Goal: Task Accomplishment & Management: Manage account settings

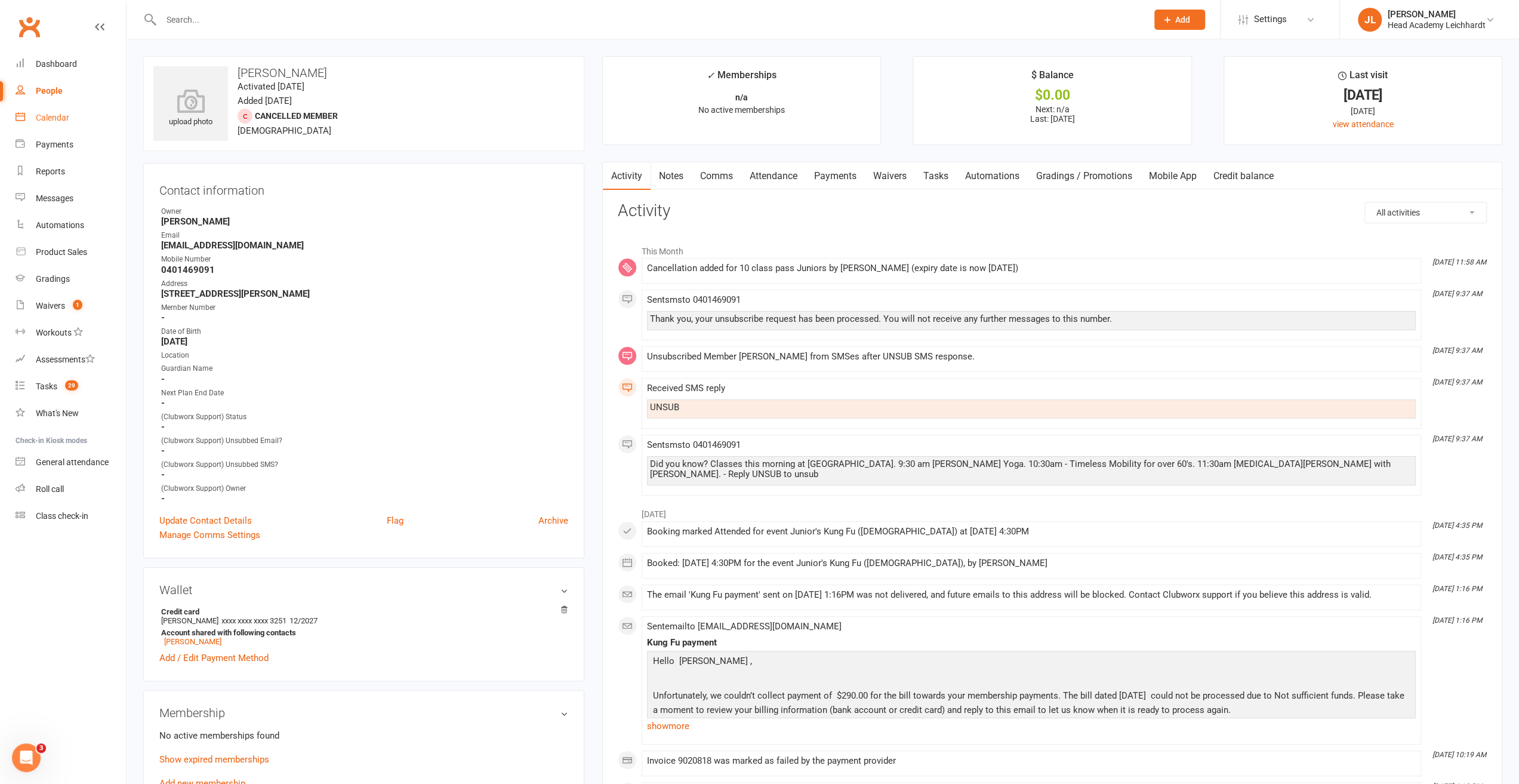
click at [46, 126] on link "Calendar" at bounding box center [71, 118] width 110 height 27
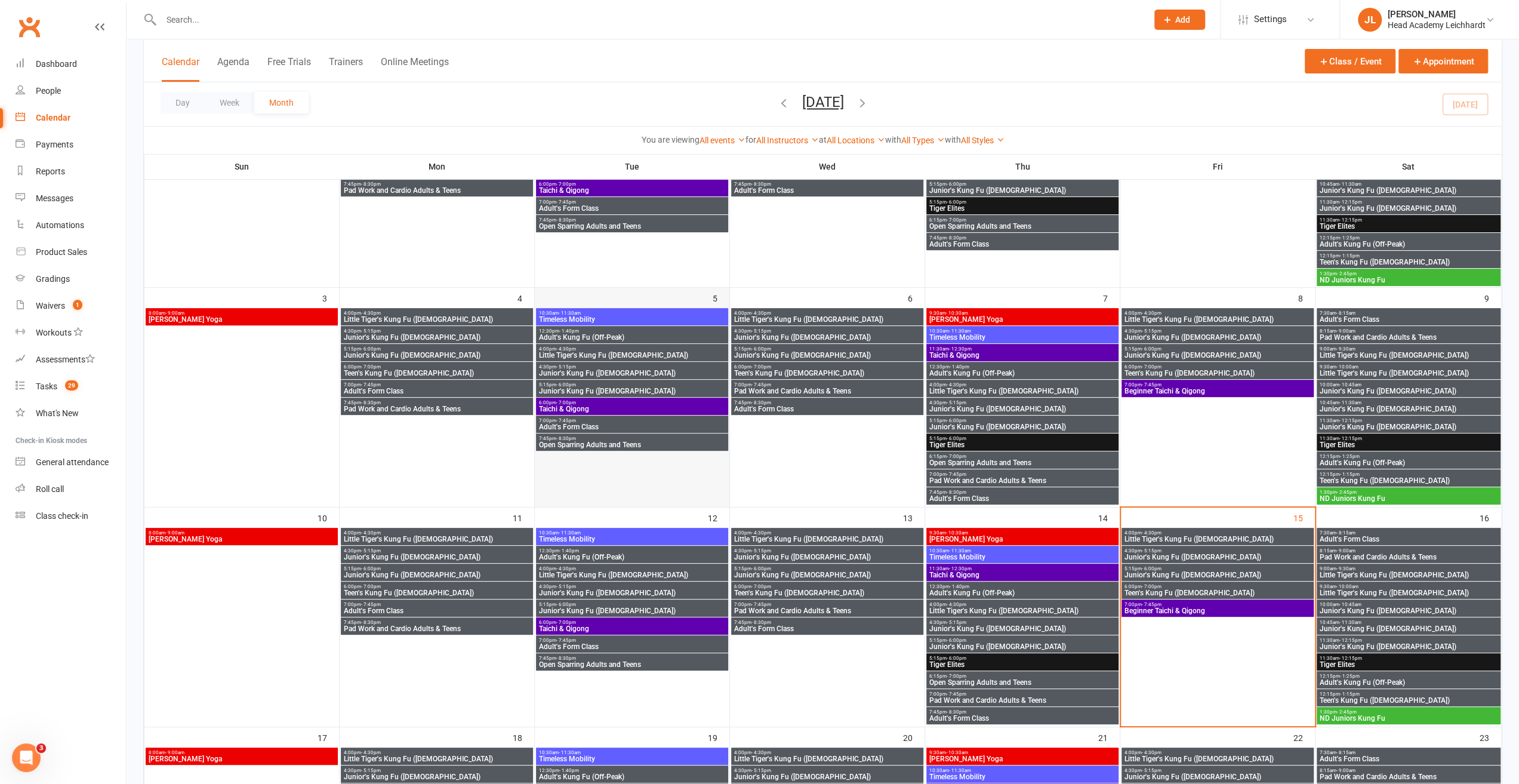
scroll to position [239, 0]
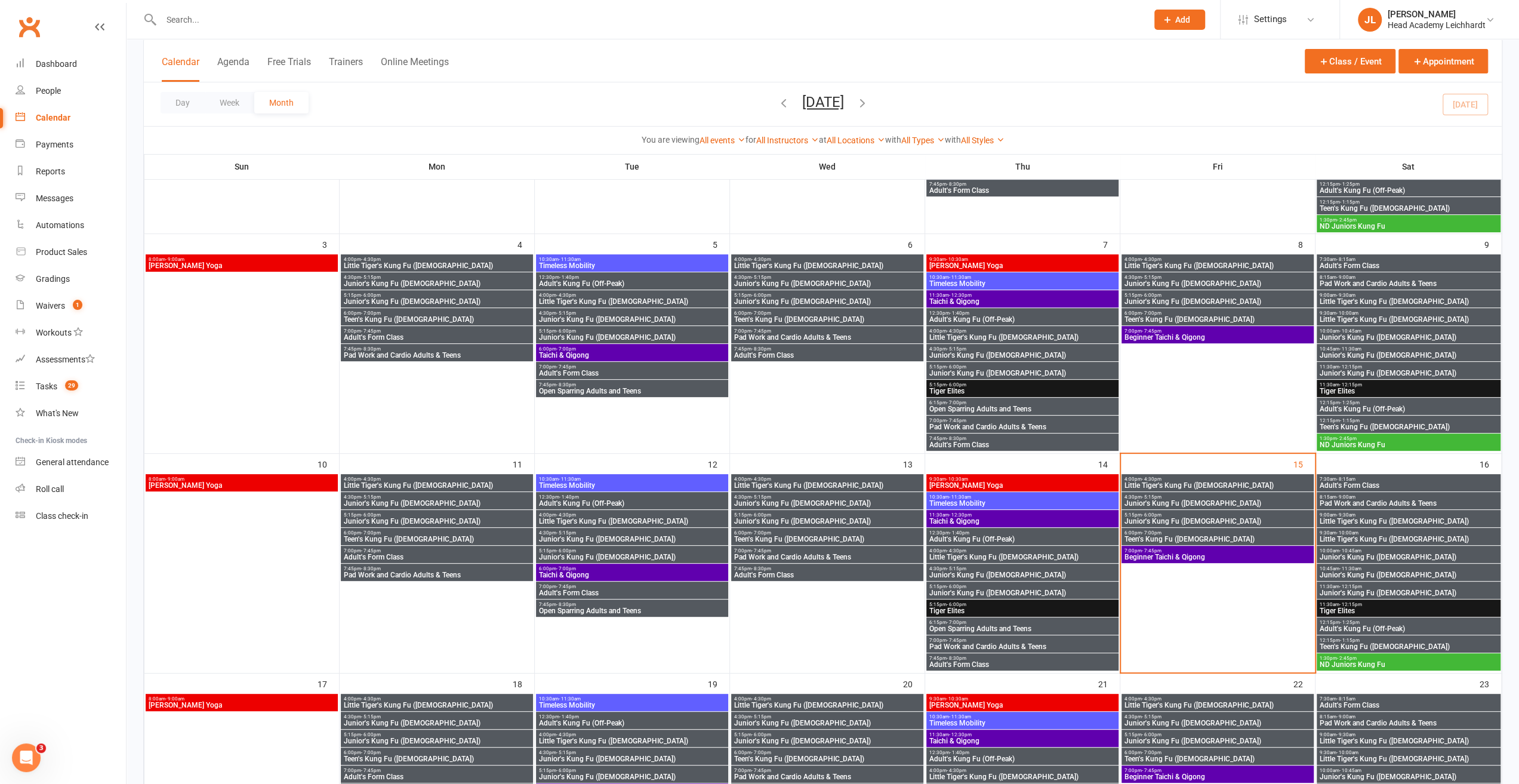
click at [1002, 569] on span "4:30pm - 5:15pm" at bounding box center [1022, 569] width 188 height 5
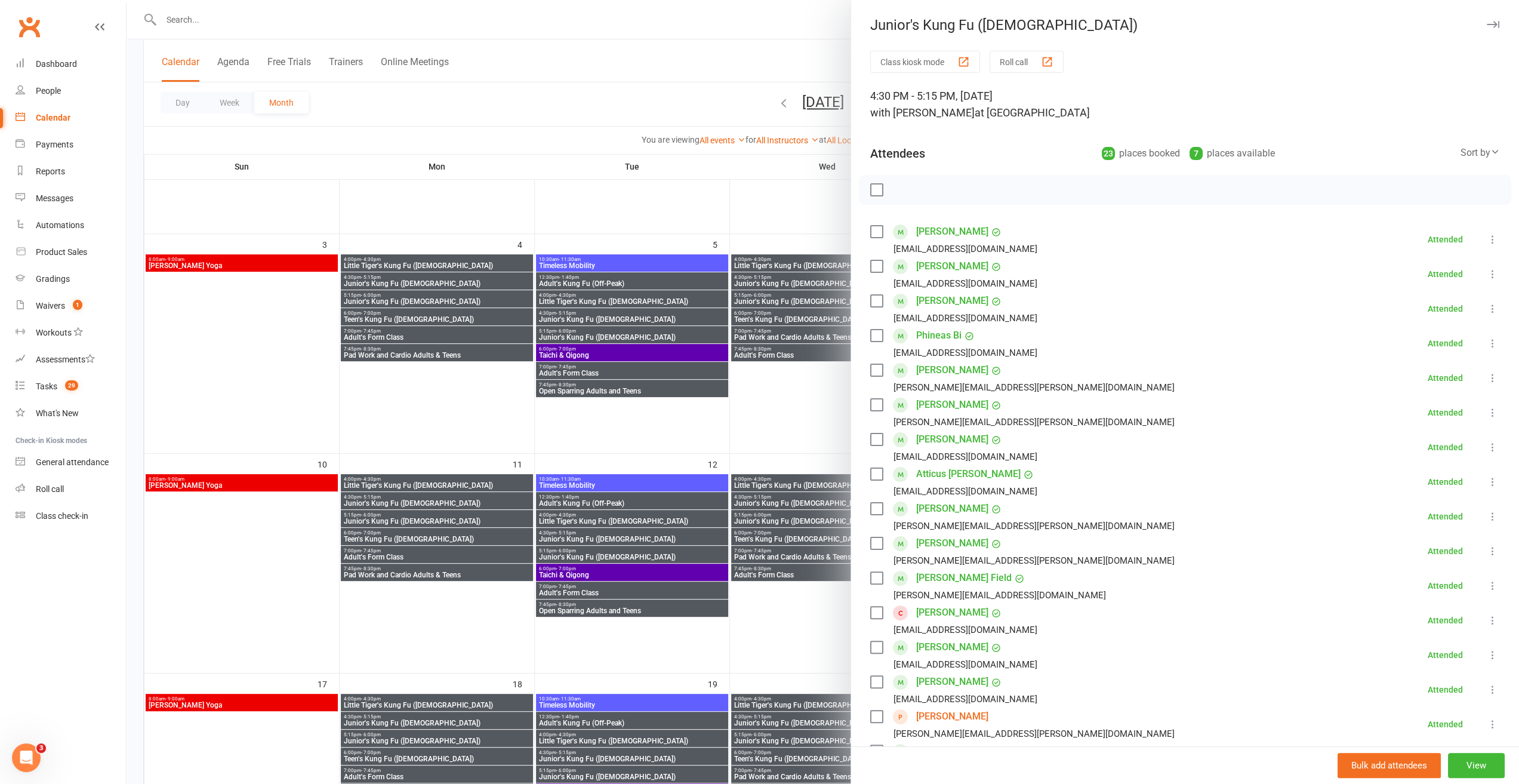
click at [738, 431] on div at bounding box center [822, 392] width 1392 height 784
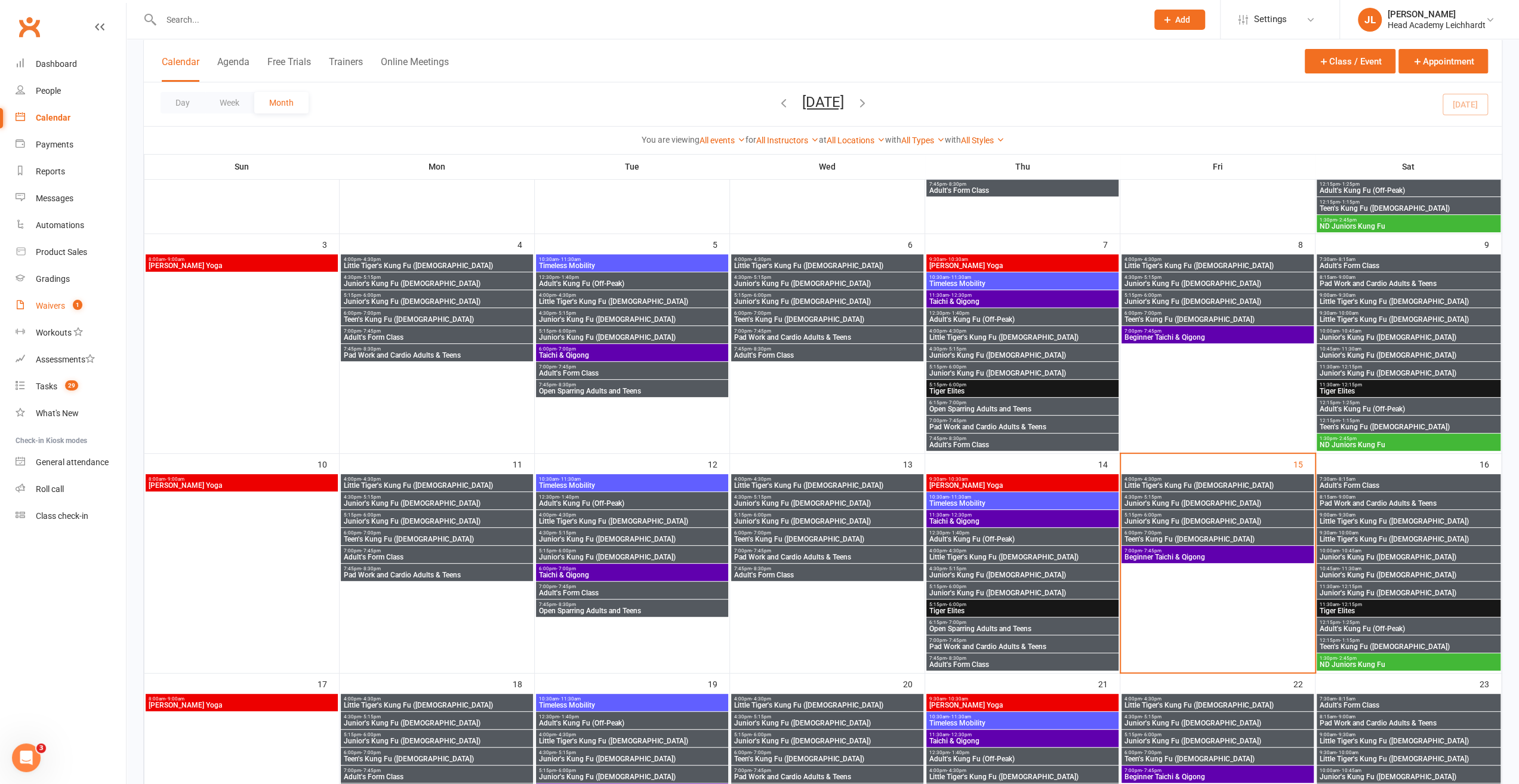
click at [92, 298] on link "Waivers 1" at bounding box center [71, 306] width 110 height 27
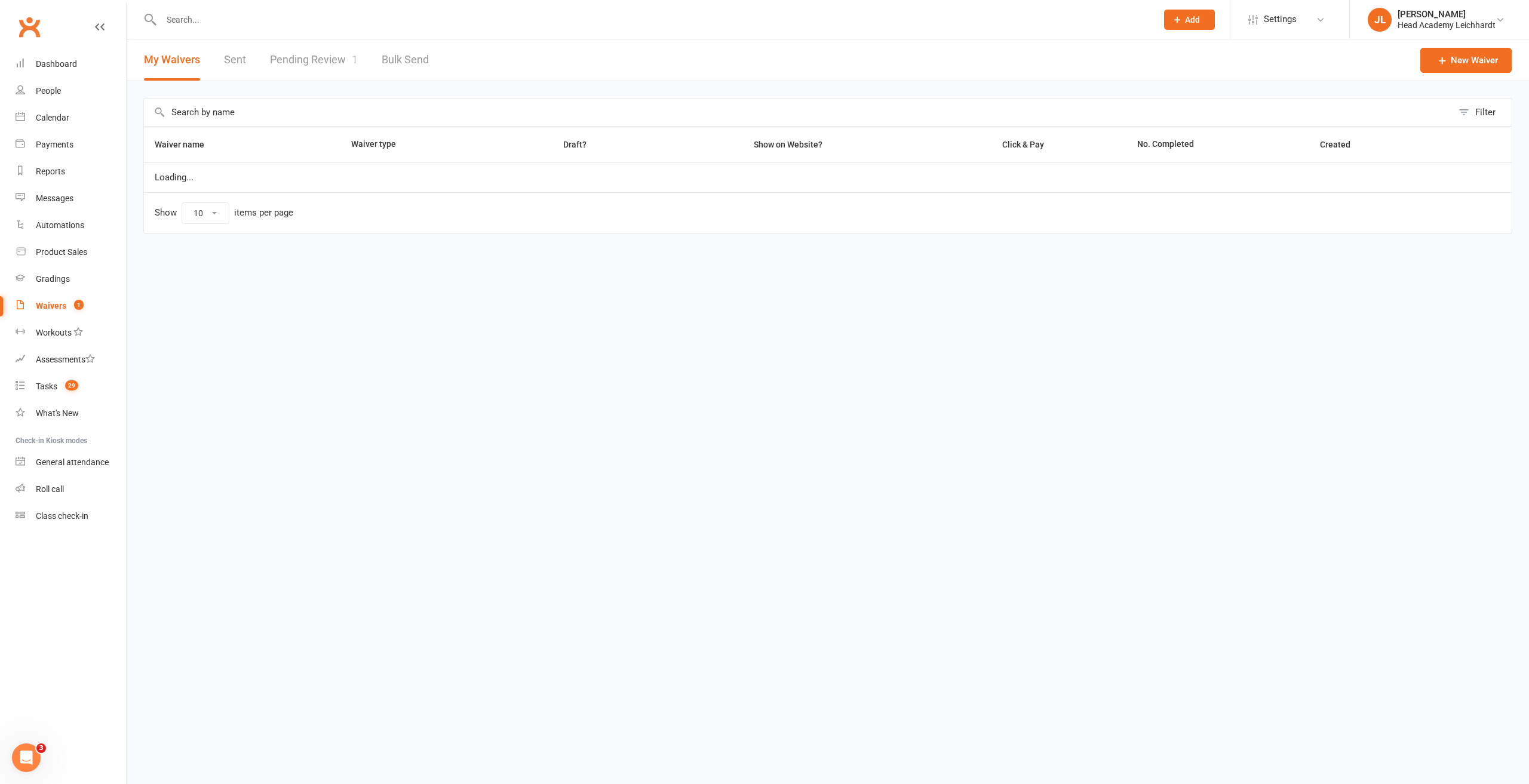
click at [320, 62] on link "Pending Review 1" at bounding box center [314, 60] width 88 height 41
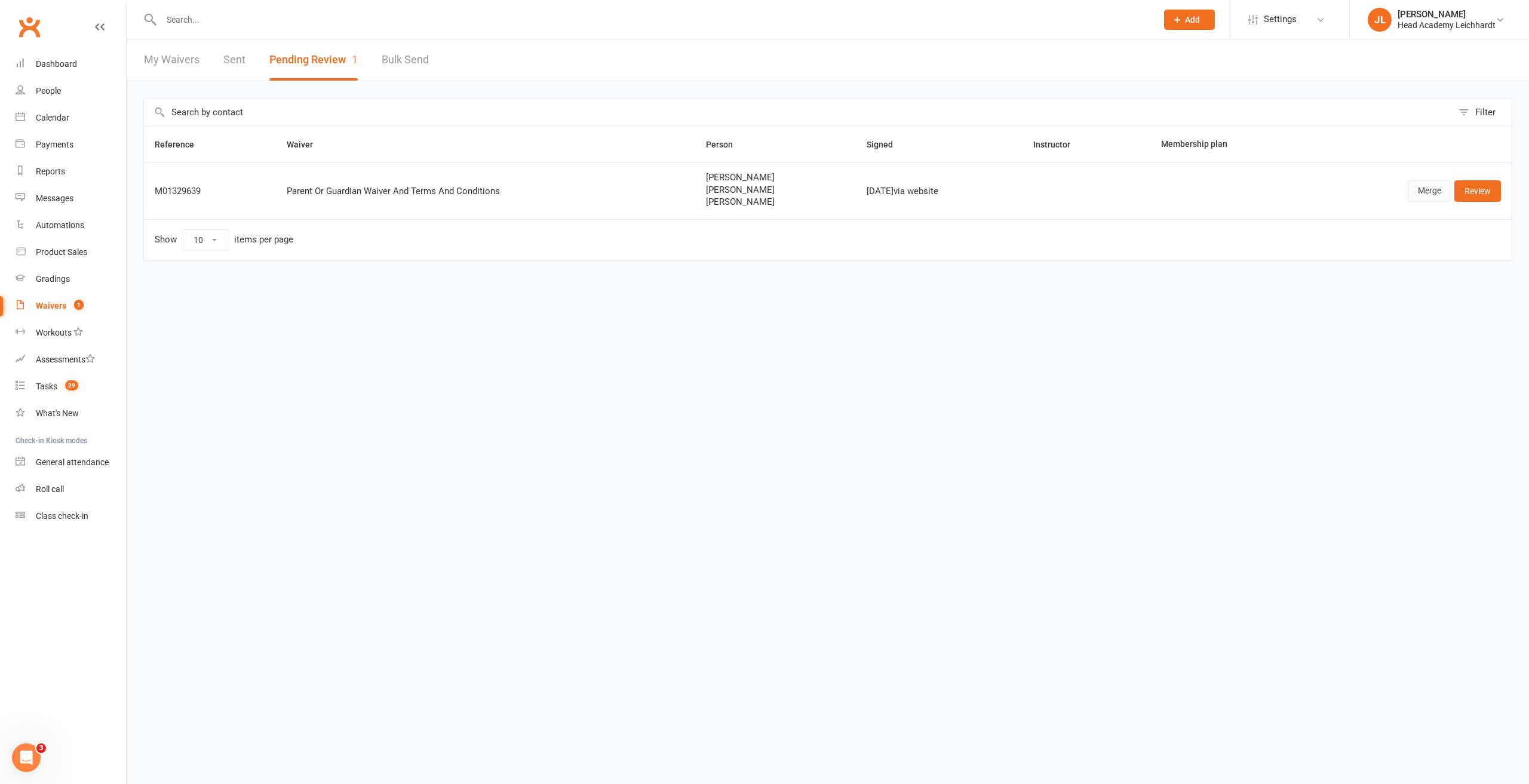
click at [1435, 194] on link "Merge" at bounding box center [1429, 191] width 44 height 22
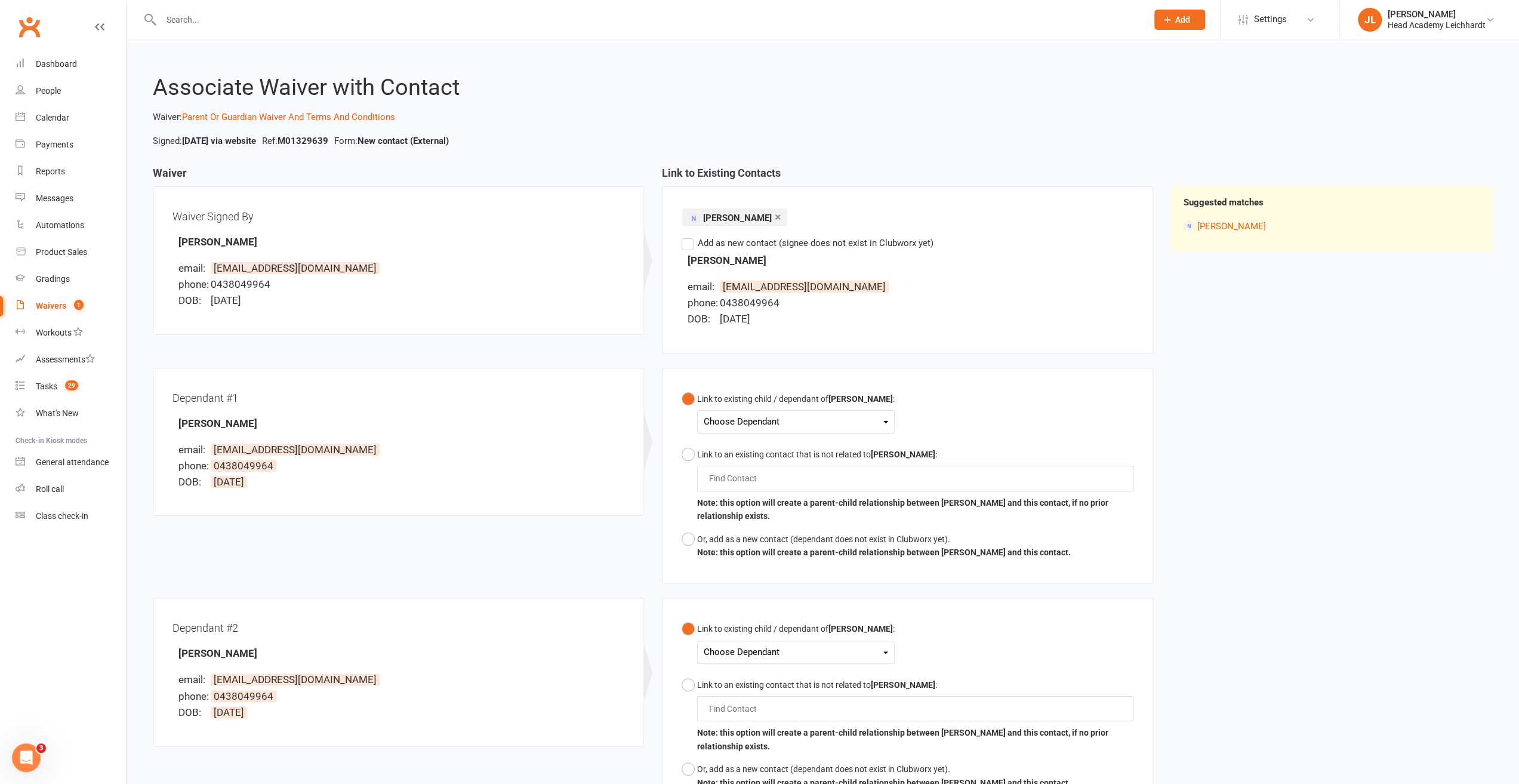
click at [744, 431] on div "Choose Dependant [PERSON_NAME] [PERSON_NAME]" at bounding box center [796, 421] width 198 height 24
click at [775, 422] on div "Choose Dependant" at bounding box center [796, 422] width 184 height 16
click at [775, 440] on link "[PERSON_NAME]" at bounding box center [764, 450] width 118 height 26
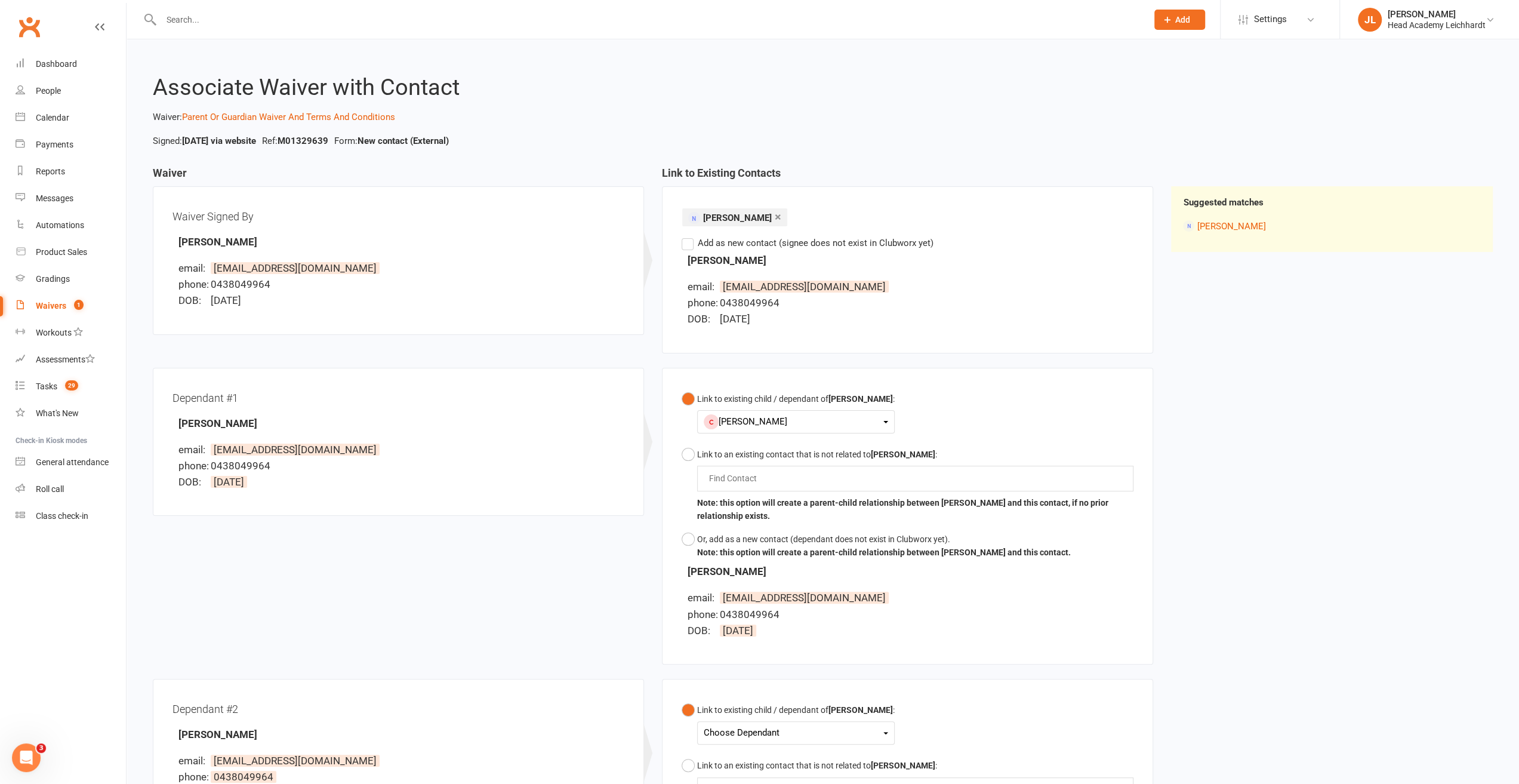
scroll to position [179, 0]
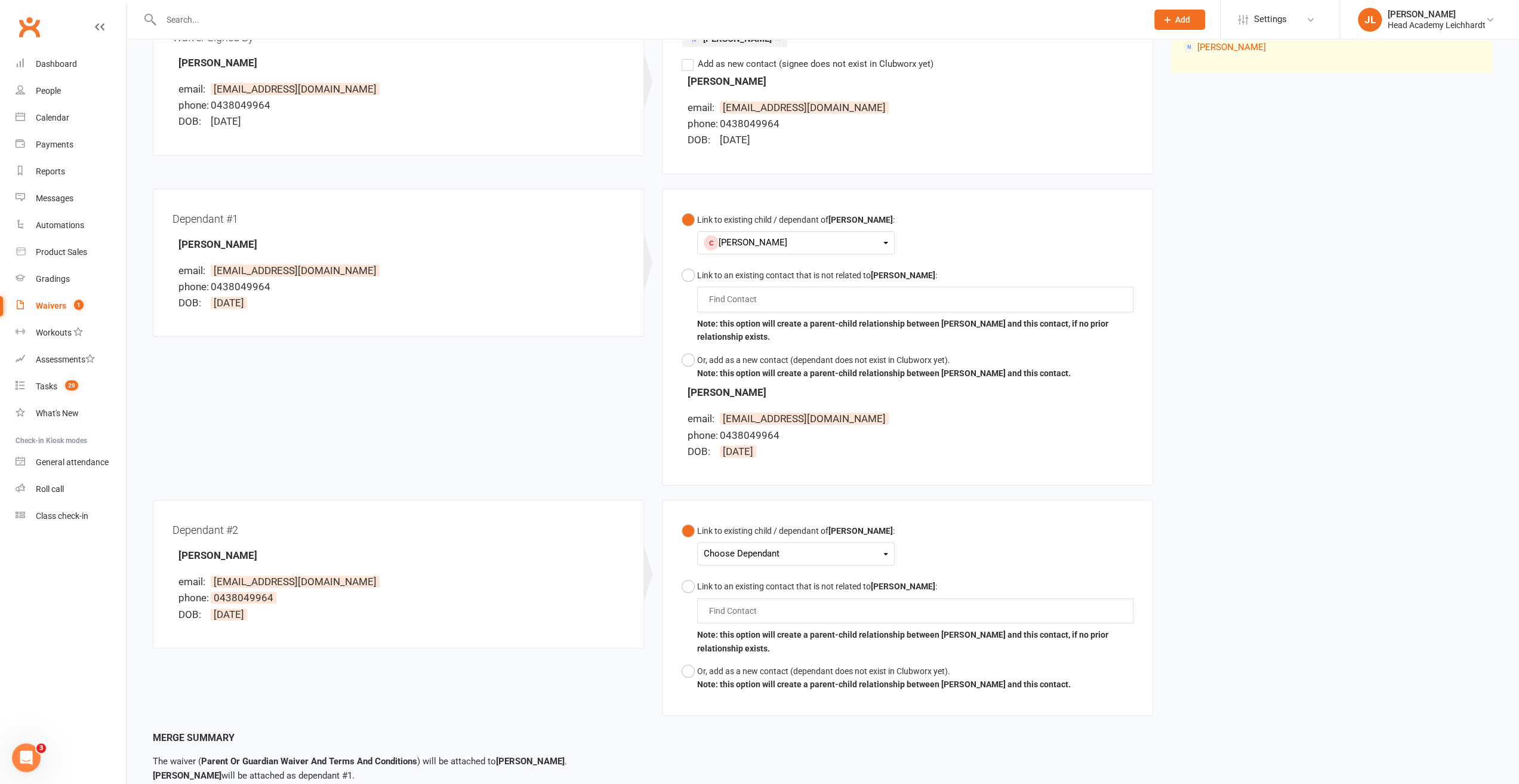
click at [737, 555] on div "Choose Dependant" at bounding box center [796, 554] width 184 height 16
click at [734, 601] on link "[PERSON_NAME]" at bounding box center [764, 608] width 118 height 26
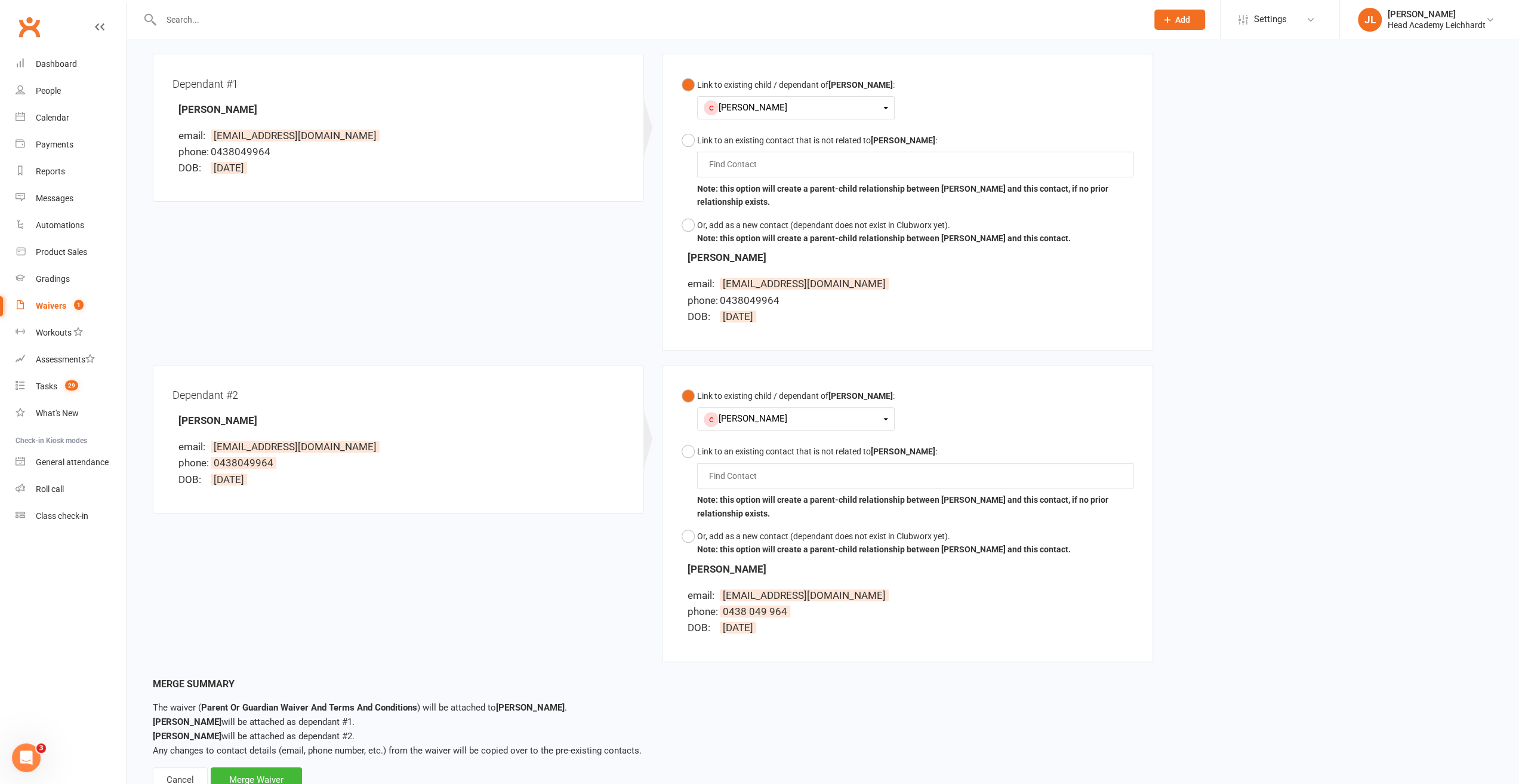
scroll to position [357, 0]
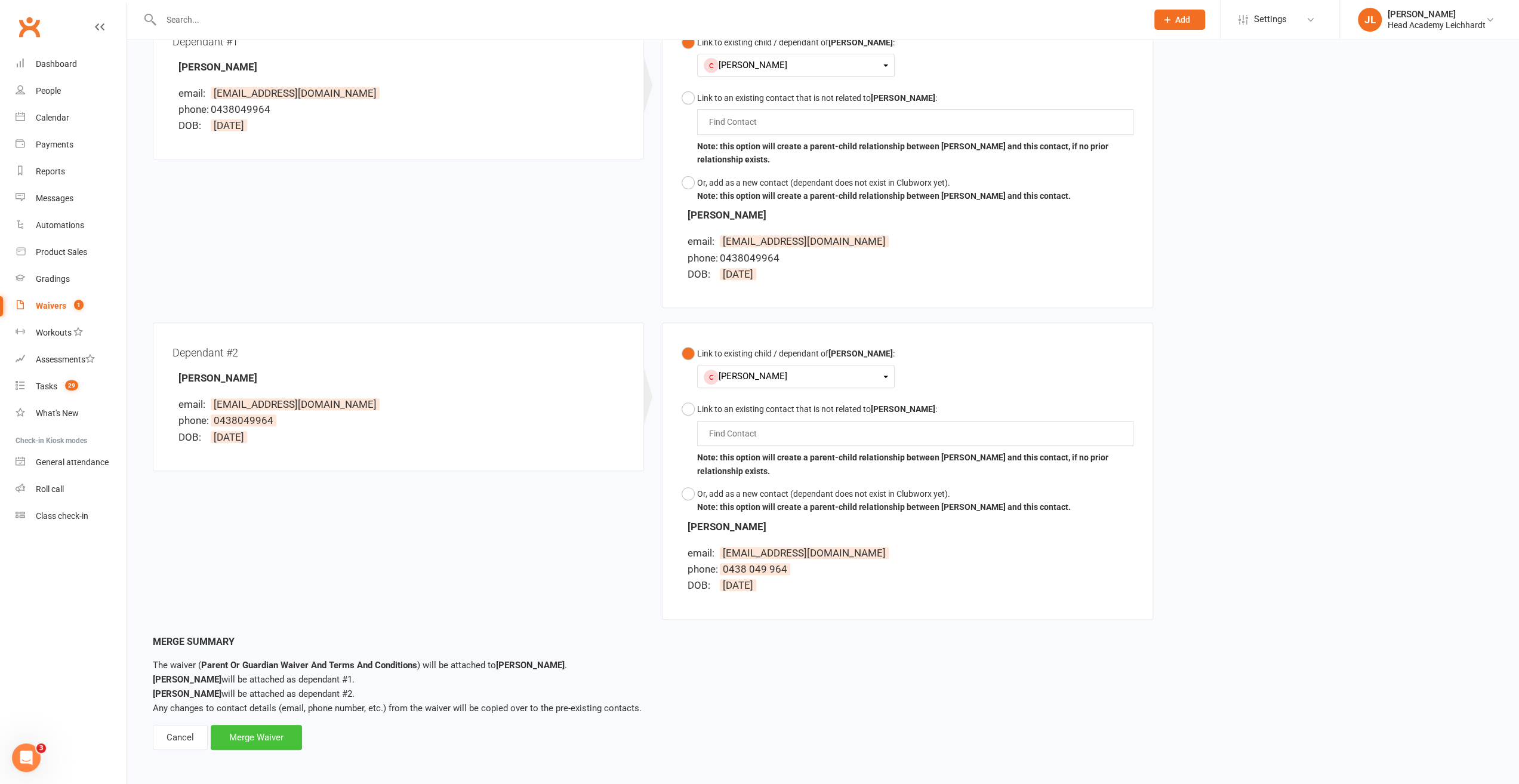
click at [261, 740] on div "Merge Waiver" at bounding box center [256, 737] width 92 height 25
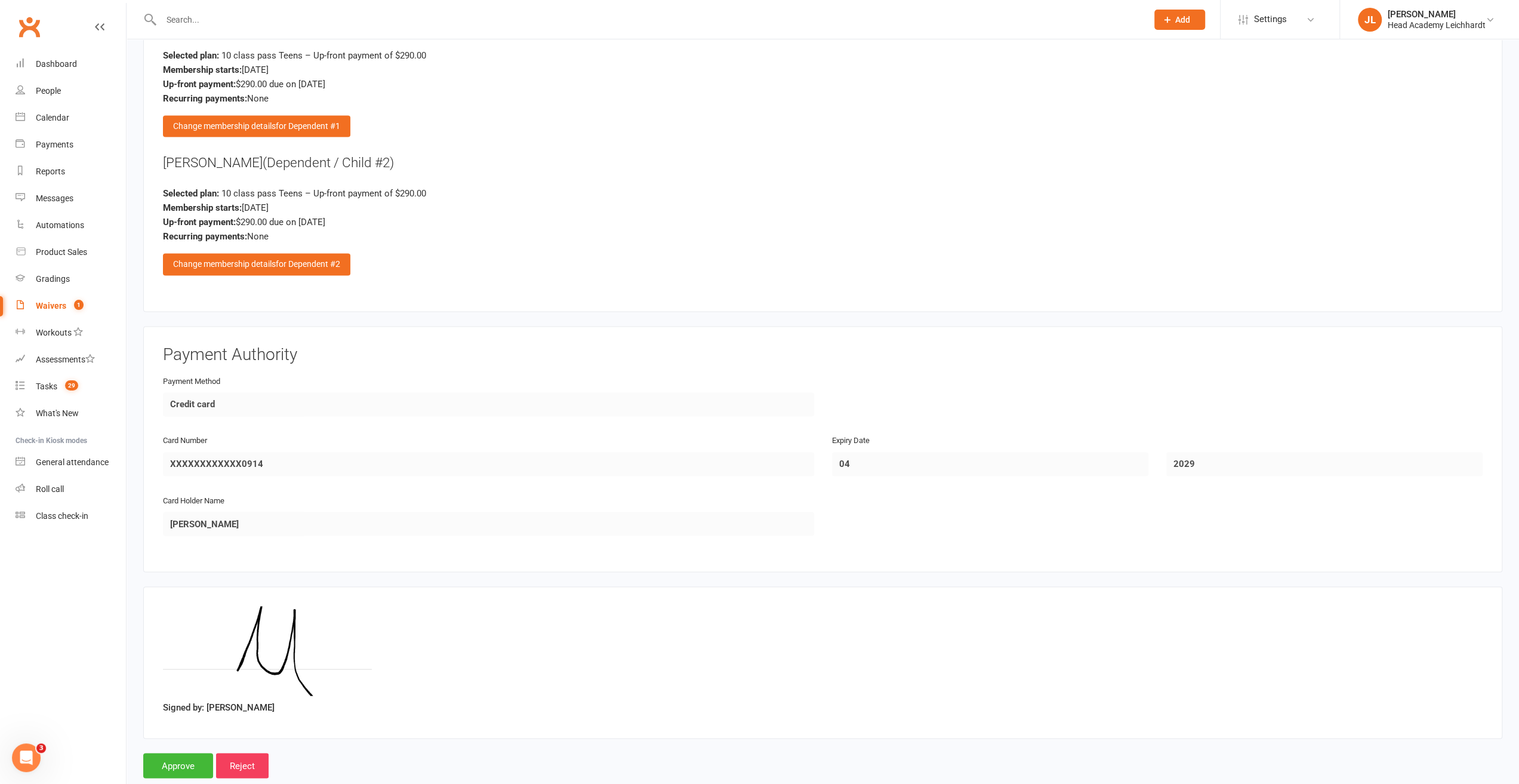
scroll to position [1822, 0]
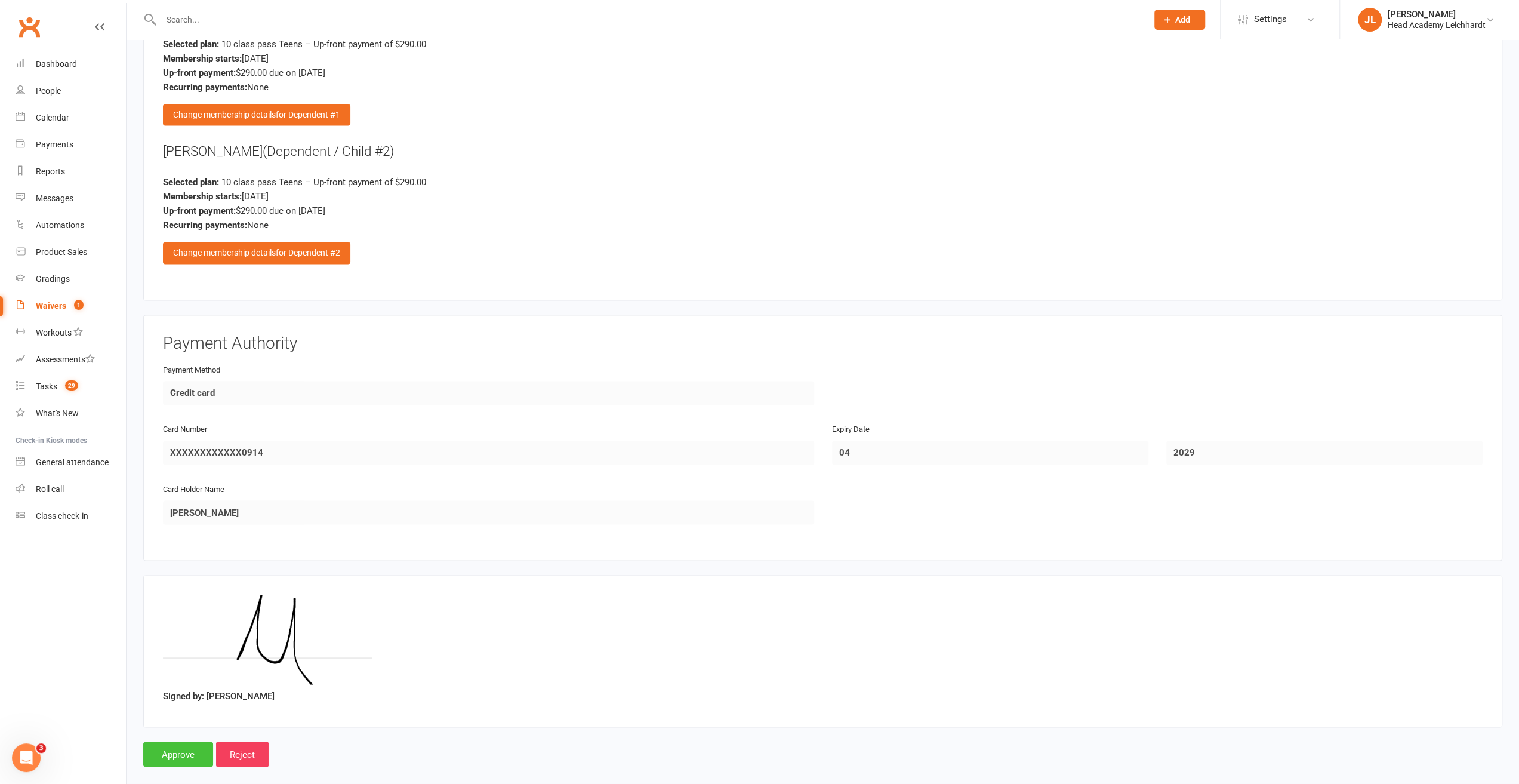
click at [188, 742] on input "Approve" at bounding box center [178, 754] width 70 height 25
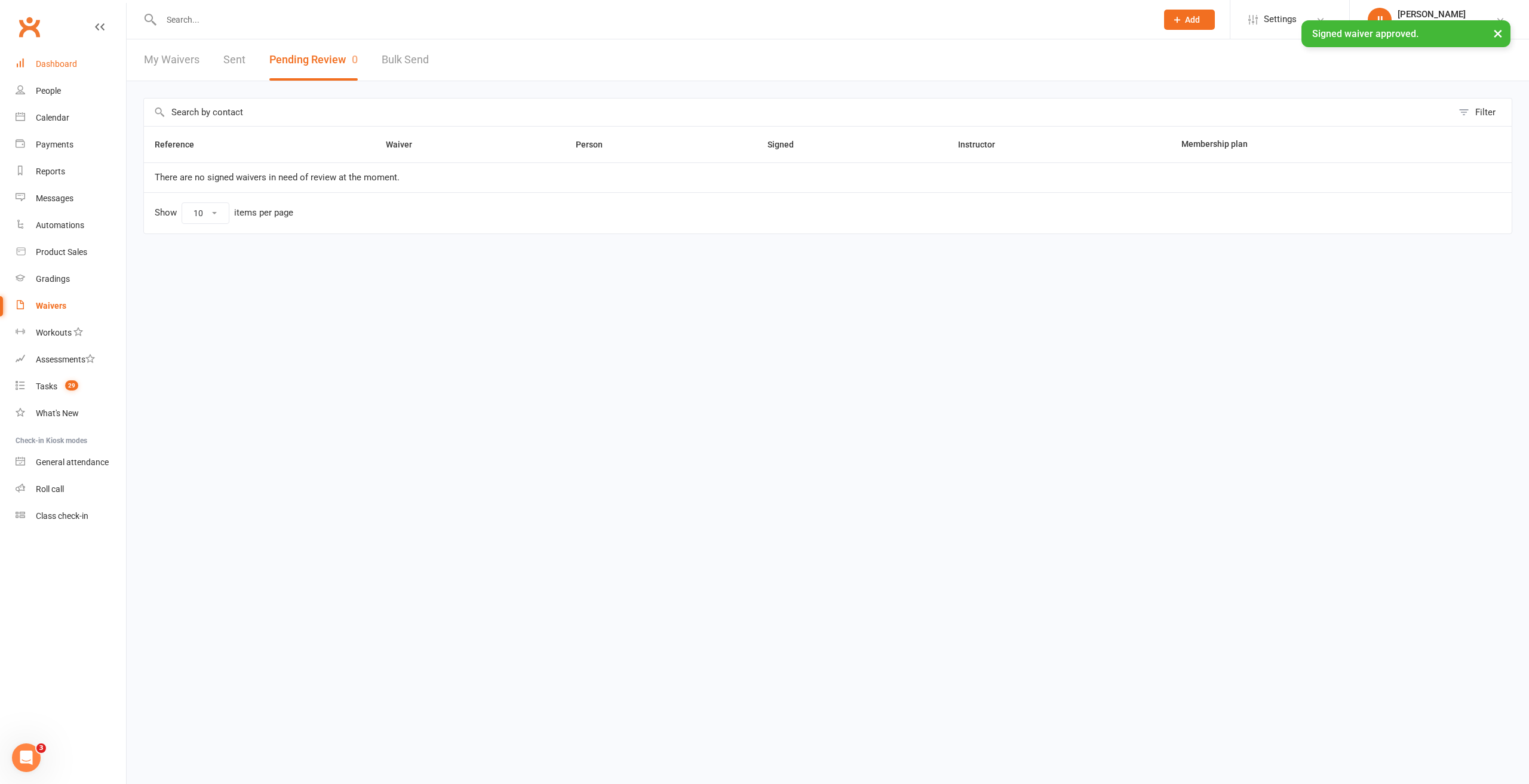
click at [85, 57] on link "Dashboard" at bounding box center [71, 64] width 110 height 27
